Goal: Task Accomplishment & Management: Use online tool/utility

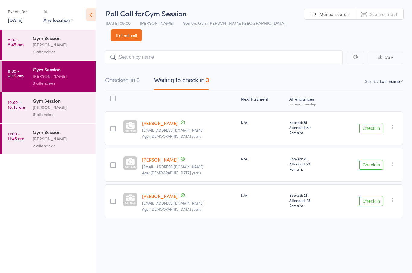
click at [372, 196] on button "Check in" at bounding box center [371, 201] width 24 height 10
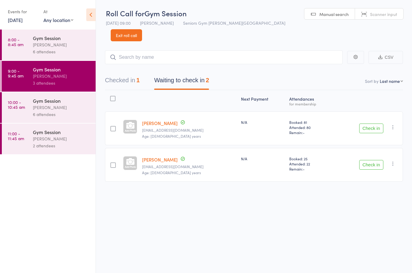
click at [116, 163] on div at bounding box center [112, 165] width 5 height 5
click at [112, 163] on input "checkbox" at bounding box center [112, 163] width 0 height 0
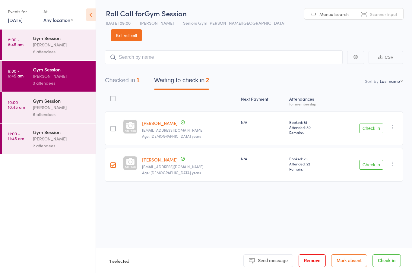
click at [373, 160] on button "Check in" at bounding box center [371, 165] width 24 height 10
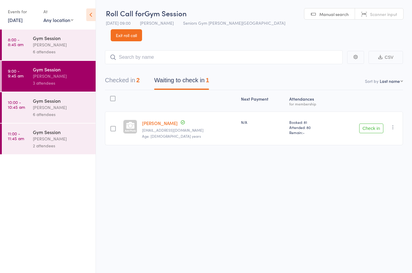
click at [374, 124] on button "Check in" at bounding box center [371, 129] width 24 height 10
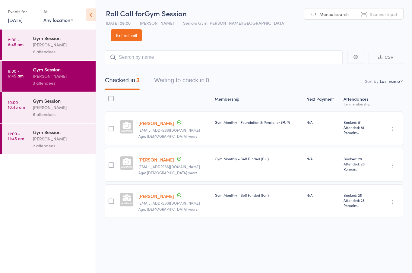
click at [29, 110] on link "10:00 - 10:45 am Gym Session [PERSON_NAME] 6 attendees" at bounding box center [49, 107] width 94 height 31
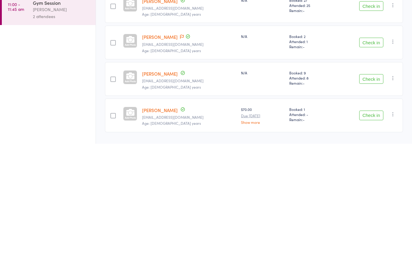
scroll to position [71, 0]
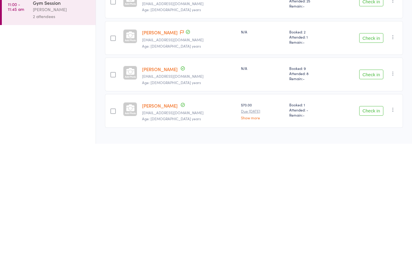
click at [368, 236] on button "Check in" at bounding box center [371, 241] width 24 height 10
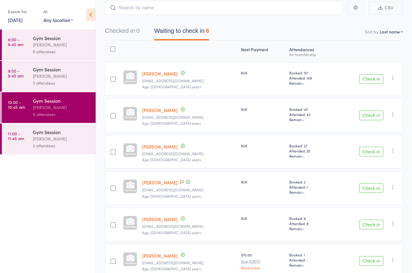
scroll to position [13, 0]
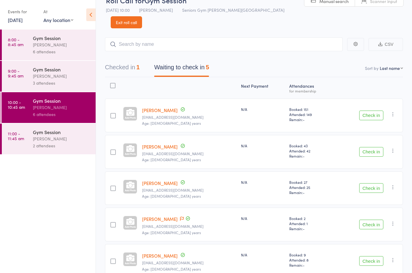
click at [372, 220] on button "Check in" at bounding box center [371, 225] width 24 height 10
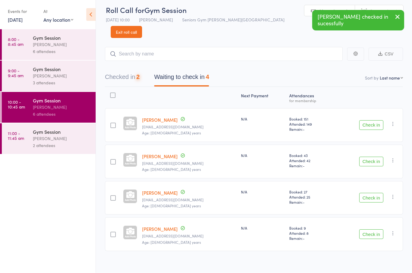
scroll to position [4, 0]
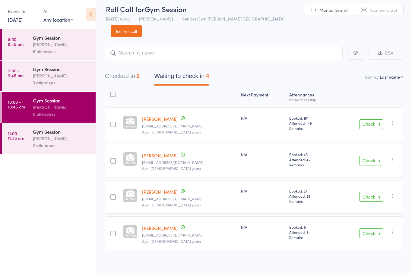
click at [128, 70] on button "Checked in 2" at bounding box center [122, 78] width 35 height 16
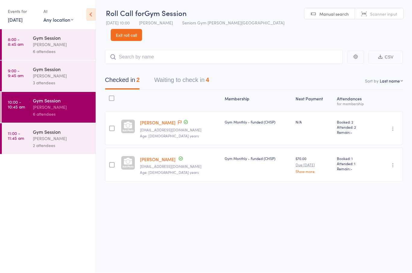
click at [195, 74] on button "Waiting to check in 4" at bounding box center [181, 82] width 55 height 16
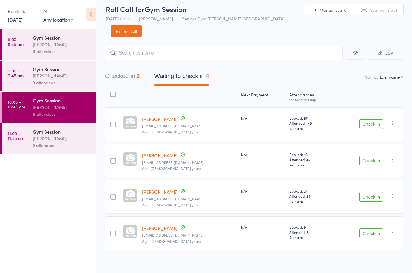
click at [23, 88] on link "9:00 - 9:45 am Gym Session [PERSON_NAME] 3 attendees" at bounding box center [49, 76] width 94 height 31
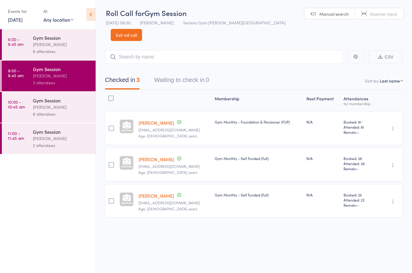
click at [26, 142] on link "11:00 - 11:45 am Gym Session [PERSON_NAME] 2 attendees" at bounding box center [49, 139] width 94 height 31
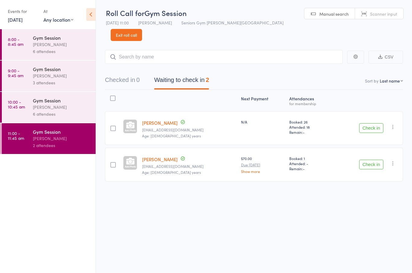
click at [34, 99] on div "Gym Session" at bounding box center [62, 100] width 58 height 7
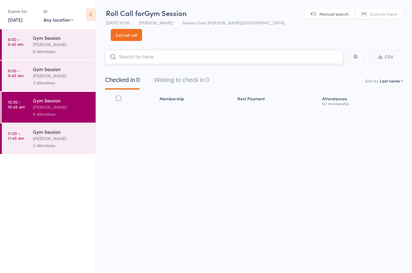
click at [194, 74] on button "Waiting to check in 0" at bounding box center [181, 82] width 55 height 16
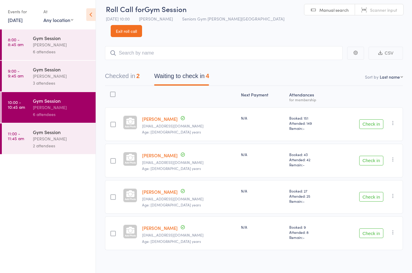
click at [374, 120] on button "Check in" at bounding box center [371, 125] width 24 height 10
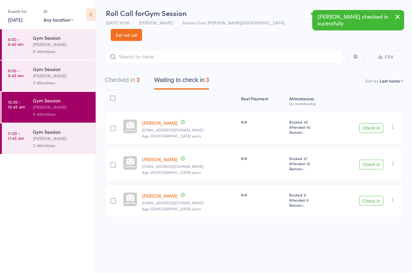
click at [59, 78] on div "[PERSON_NAME]" at bounding box center [62, 76] width 58 height 7
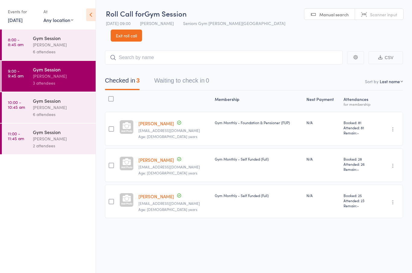
click at [50, 110] on div "[PERSON_NAME]" at bounding box center [62, 107] width 58 height 7
